Goal: Communication & Community: Participate in discussion

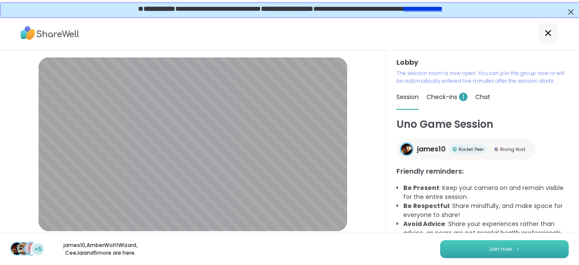
click at [473, 252] on button "Join now" at bounding box center [504, 249] width 128 height 18
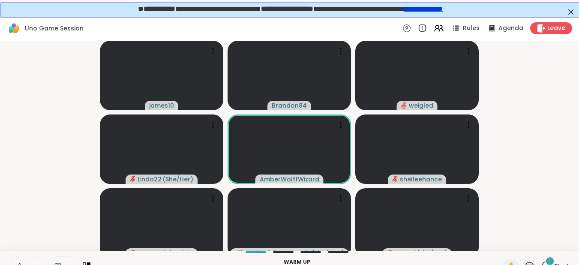
click at [53, 148] on video-player-container "james10 Brandon84 weigled Linda22 ( She/Her ) AmberWolffWizard shelleehance Que…" at bounding box center [289, 146] width 568 height 203
click at [577, 156] on div "james10 Brandon84 weigled Linda22 ( She/Her ) AmberWolffWizard shelleehance Que…" at bounding box center [289, 145] width 579 height 209
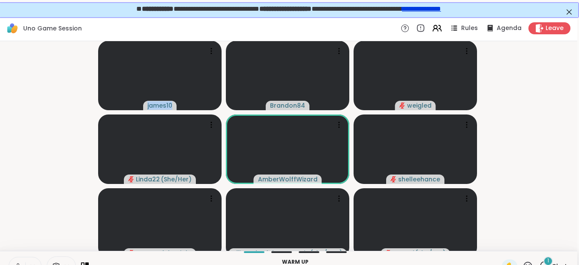
click at [577, 156] on html "Uno Game Session Rules Agenda Leave james10 Brandon84 weigled Linda22 ( She/Her…" at bounding box center [287, 140] width 579 height 281
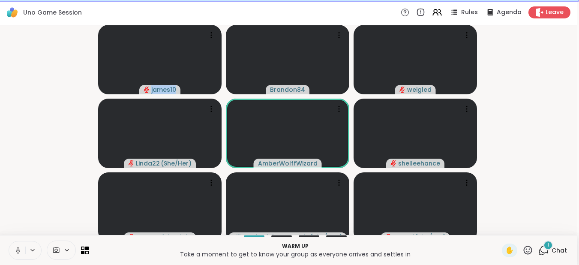
click at [17, 250] on icon at bounding box center [18, 249] width 2 height 4
click at [15, 250] on icon at bounding box center [18, 250] width 6 height 6
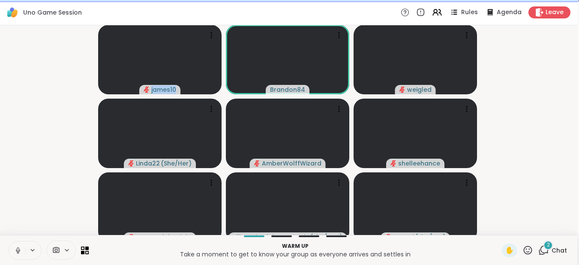
click at [17, 250] on icon at bounding box center [18, 249] width 2 height 4
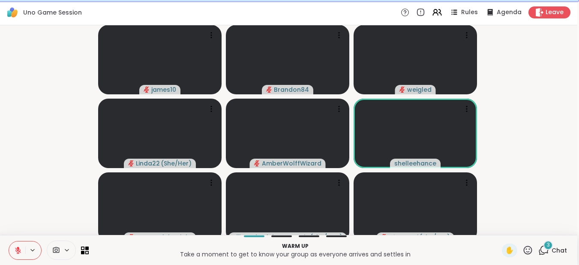
click at [538, 246] on icon at bounding box center [543, 250] width 11 height 11
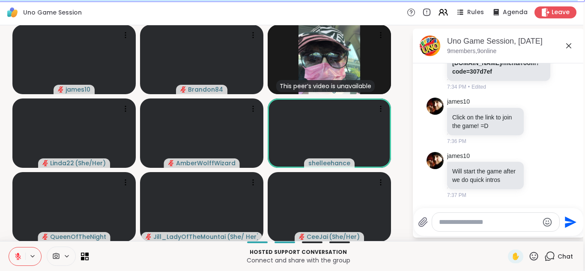
scroll to position [306, 0]
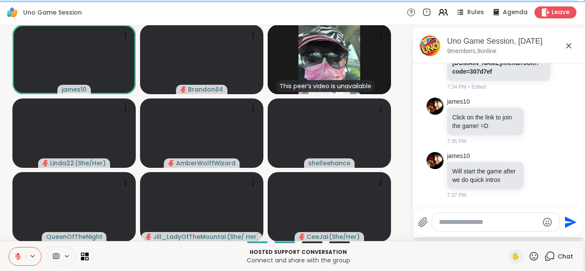
click at [15, 260] on icon at bounding box center [18, 257] width 6 height 6
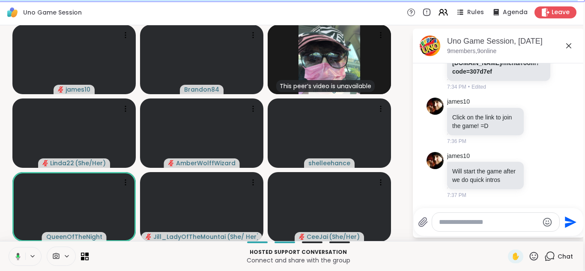
click at [16, 260] on icon at bounding box center [18, 256] width 5 height 7
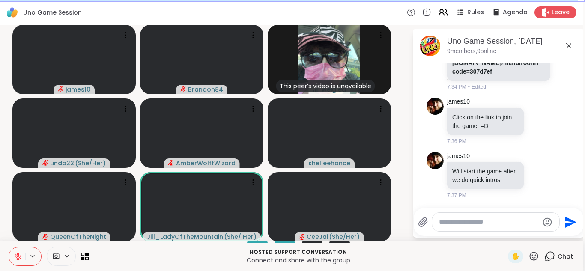
click at [15, 260] on icon at bounding box center [18, 257] width 6 height 6
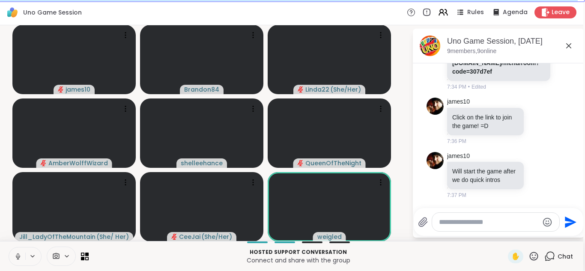
click at [14, 260] on icon at bounding box center [18, 257] width 8 height 8
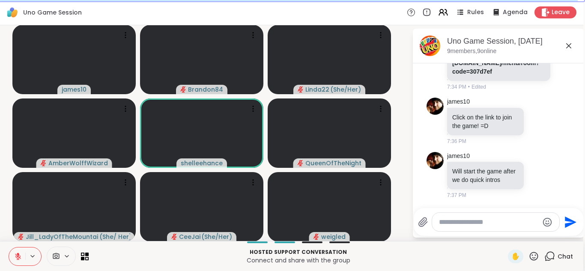
click at [15, 260] on icon at bounding box center [18, 257] width 6 height 6
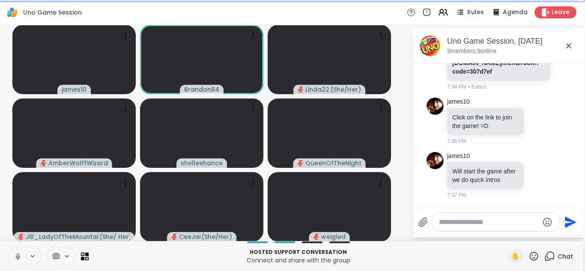
click at [14, 260] on icon at bounding box center [18, 257] width 8 height 8
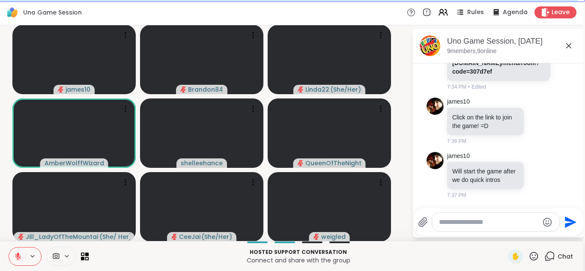
click at [15, 260] on icon at bounding box center [18, 257] width 6 height 6
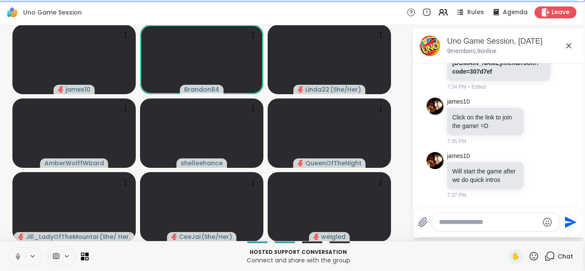
click at [14, 260] on icon at bounding box center [18, 257] width 8 height 8
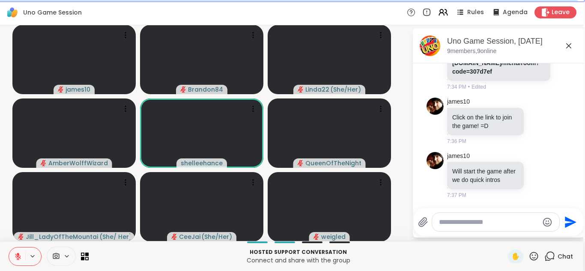
click at [15, 260] on icon at bounding box center [18, 257] width 6 height 6
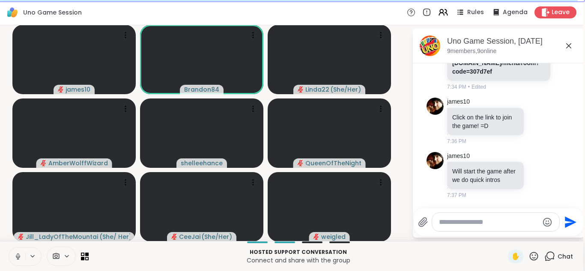
click at [14, 260] on icon at bounding box center [18, 257] width 8 height 8
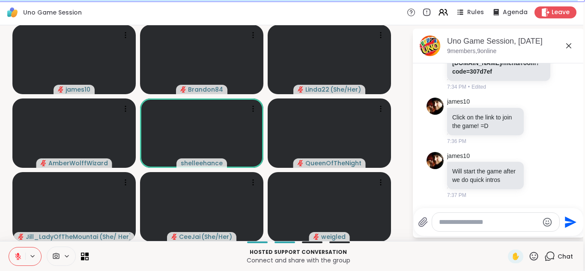
click at [15, 260] on icon at bounding box center [18, 257] width 6 height 6
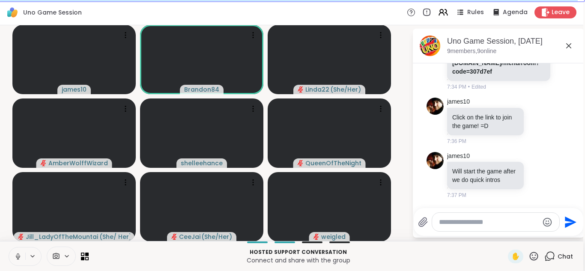
click at [14, 260] on icon at bounding box center [18, 257] width 8 height 8
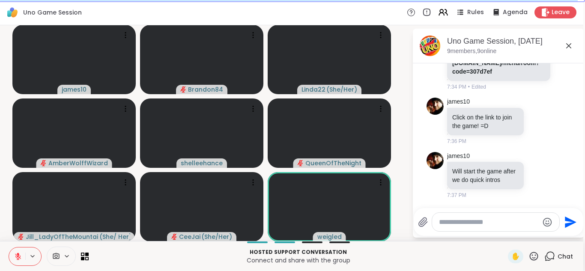
click at [15, 260] on icon at bounding box center [18, 257] width 6 height 6
click at [14, 260] on icon at bounding box center [18, 257] width 8 height 8
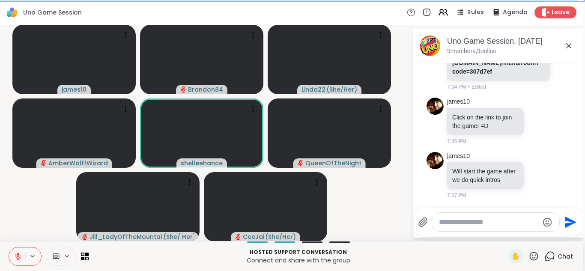
click at [9, 259] on button at bounding box center [17, 257] width 16 height 18
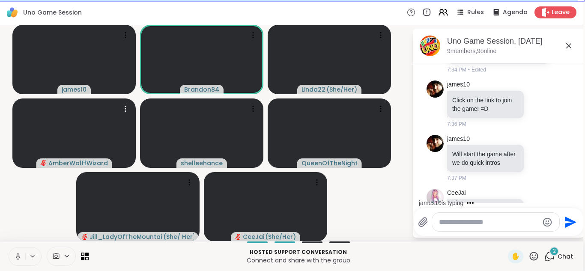
scroll to position [414, 0]
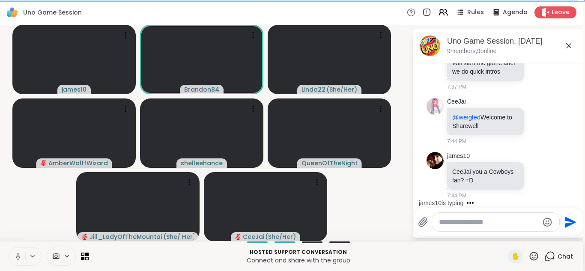
click at [14, 259] on icon at bounding box center [18, 257] width 8 height 8
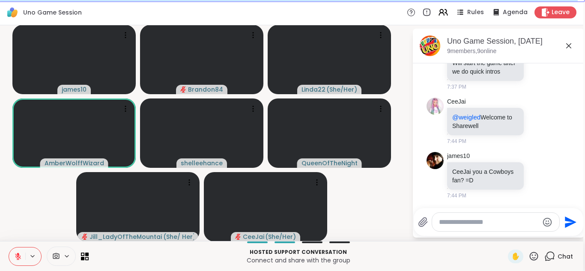
click at [9, 260] on button at bounding box center [17, 257] width 16 height 18
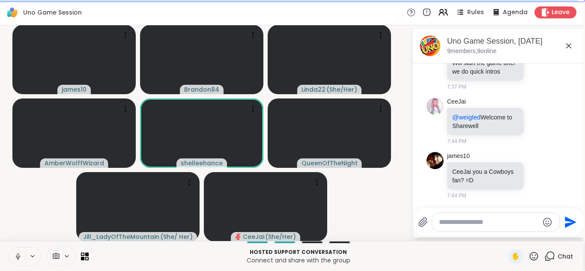
click at [16, 254] on button at bounding box center [17, 257] width 16 height 18
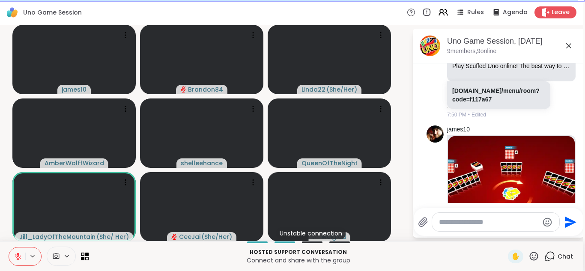
scroll to position [819, 0]
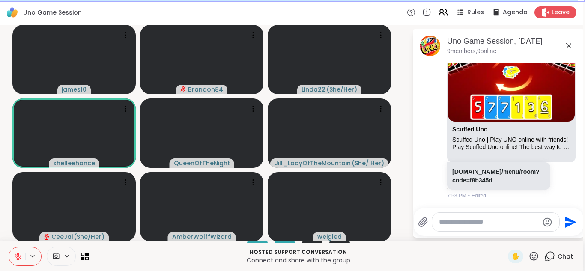
click at [15, 257] on icon at bounding box center [18, 257] width 6 height 6
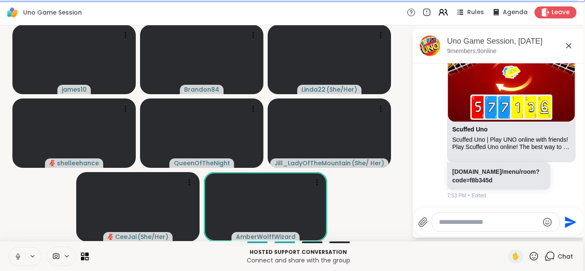
click at [14, 260] on icon at bounding box center [18, 257] width 8 height 8
click at [9, 260] on button at bounding box center [17, 257] width 16 height 18
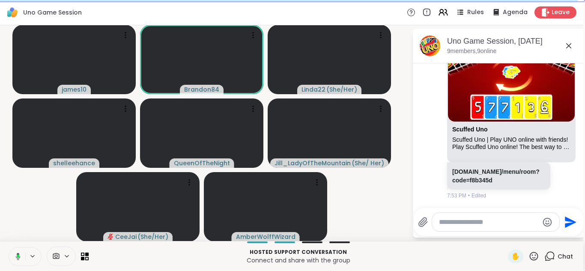
click at [8, 260] on button at bounding box center [17, 257] width 18 height 18
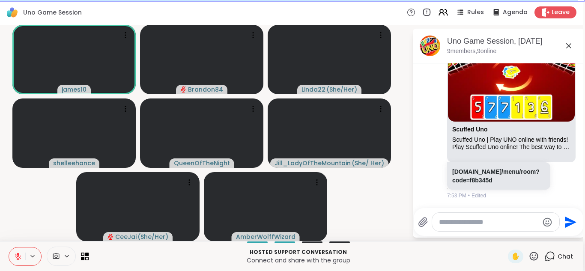
click at [14, 257] on icon at bounding box center [18, 257] width 8 height 8
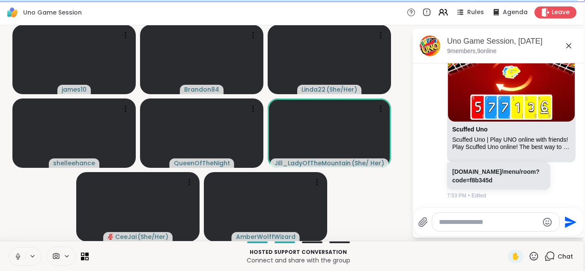
click at [14, 259] on icon at bounding box center [18, 257] width 8 height 8
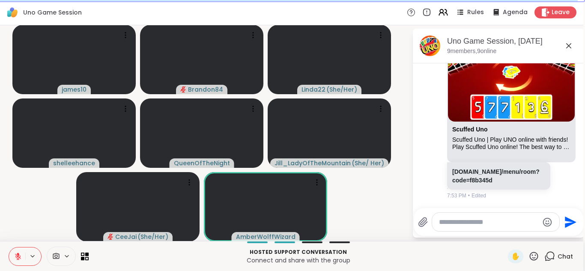
click at [9, 258] on button at bounding box center [17, 257] width 16 height 18
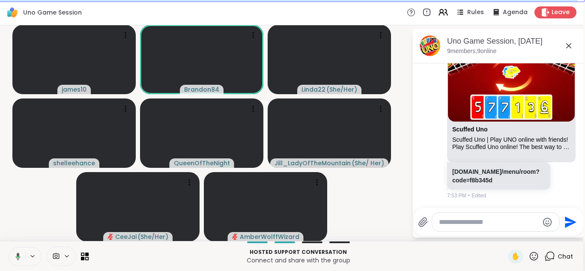
click at [16, 256] on icon at bounding box center [18, 256] width 5 height 7
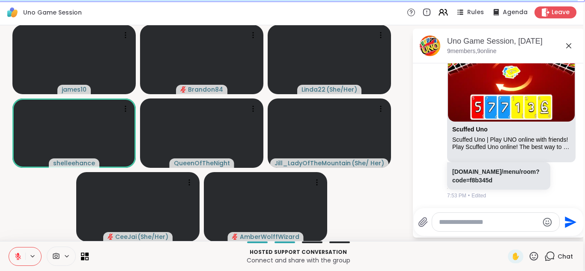
click at [14, 256] on icon at bounding box center [18, 257] width 8 height 8
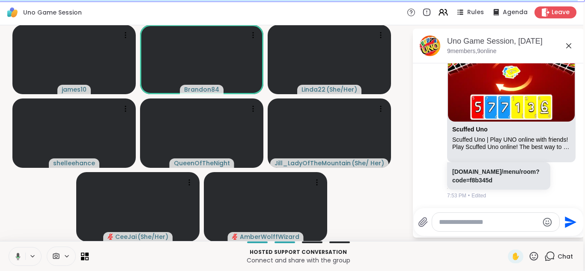
click at [16, 256] on icon at bounding box center [18, 256] width 5 height 7
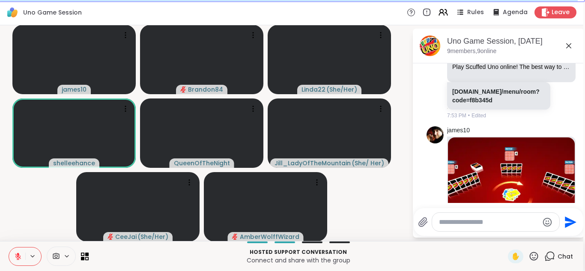
scroll to position [1022, 0]
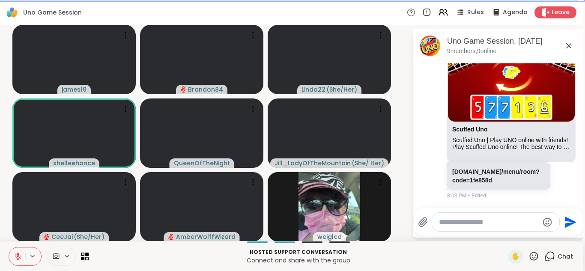
click at [9, 257] on button at bounding box center [17, 257] width 16 height 18
click at [467, 173] on link "[DOMAIN_NAME]/menu/room?code=1fe858d" at bounding box center [495, 175] width 87 height 15
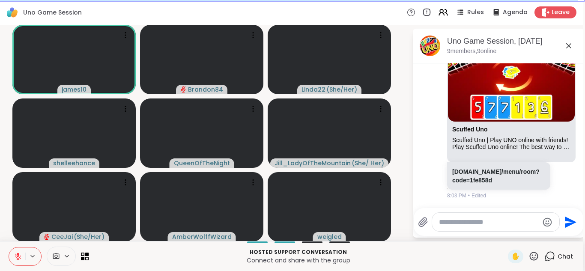
click at [14, 257] on icon at bounding box center [18, 257] width 8 height 8
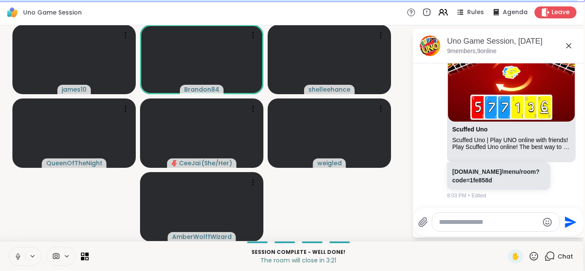
click at [14, 254] on icon at bounding box center [18, 257] width 8 height 8
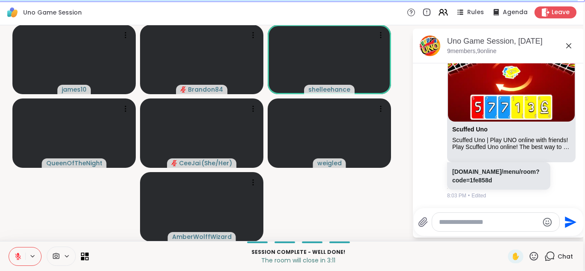
click at [17, 254] on icon at bounding box center [18, 254] width 3 height 3
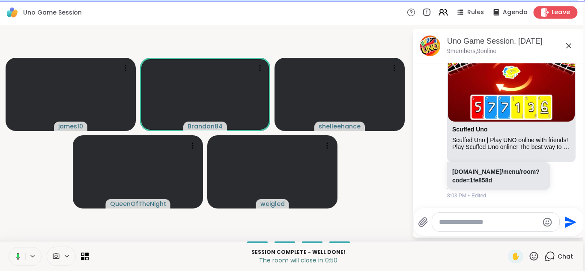
click at [552, 9] on span "Leave" at bounding box center [561, 12] width 19 height 9
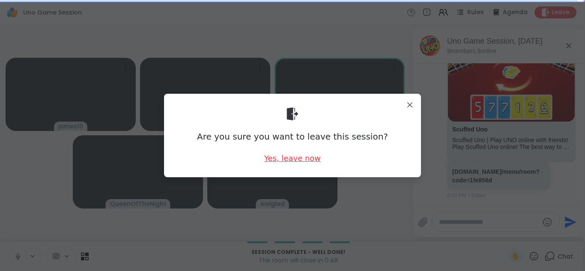
click at [291, 158] on div "Yes, leave now" at bounding box center [292, 158] width 57 height 11
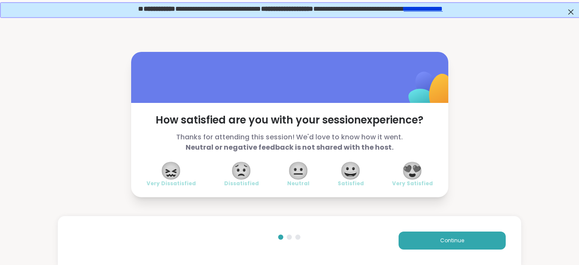
click at [413, 175] on div "How satisfied are you with your session experience? Thanks for attending this s…" at bounding box center [289, 150] width 317 height 94
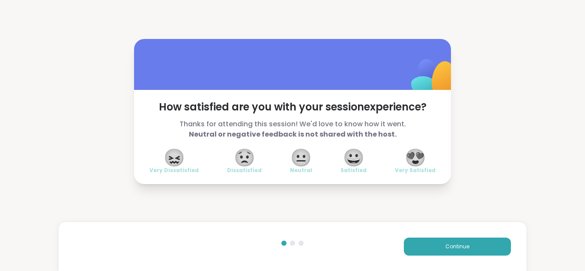
click at [412, 161] on span "😍" at bounding box center [415, 157] width 21 height 15
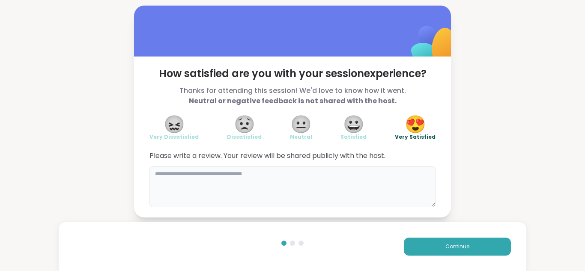
click at [179, 191] on textarea at bounding box center [292, 186] width 286 height 41
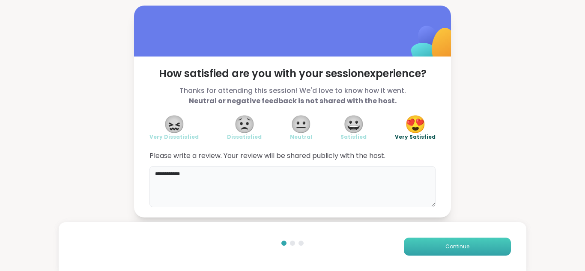
type textarea "**********"
click at [428, 242] on button "Continue" at bounding box center [457, 247] width 107 height 18
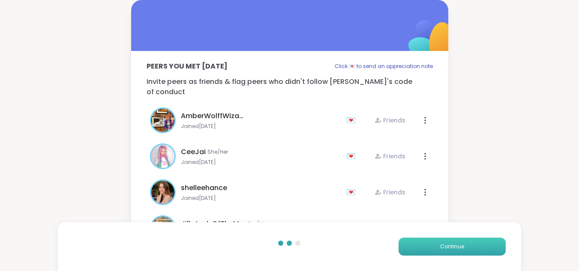
click at [437, 247] on button "Continue" at bounding box center [451, 247] width 107 height 18
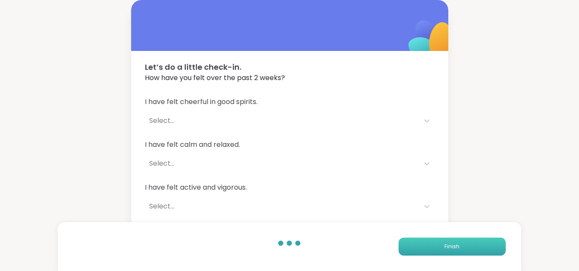
click at [437, 247] on button "Finish" at bounding box center [451, 247] width 107 height 18
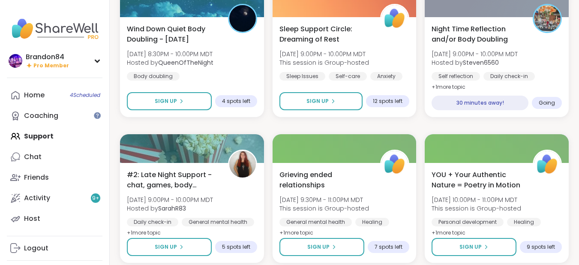
scroll to position [461, 0]
